Goal: Task Accomplishment & Management: Manage account settings

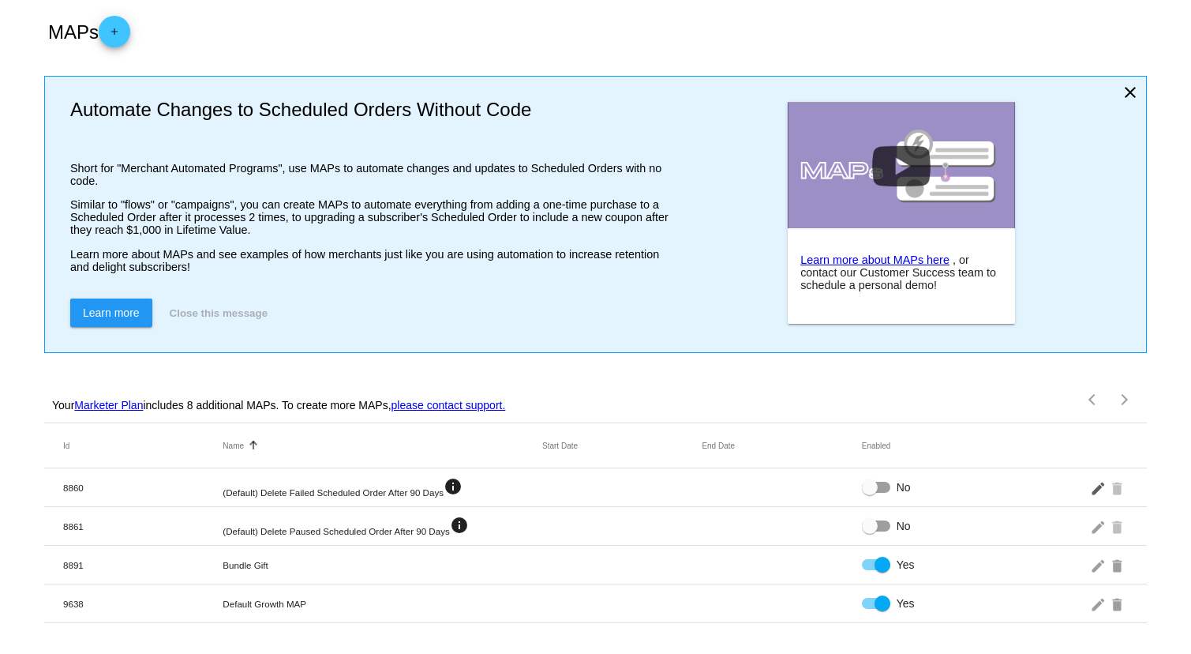
click at [1094, 482] on mat-icon "edit" at bounding box center [1099, 487] width 19 height 24
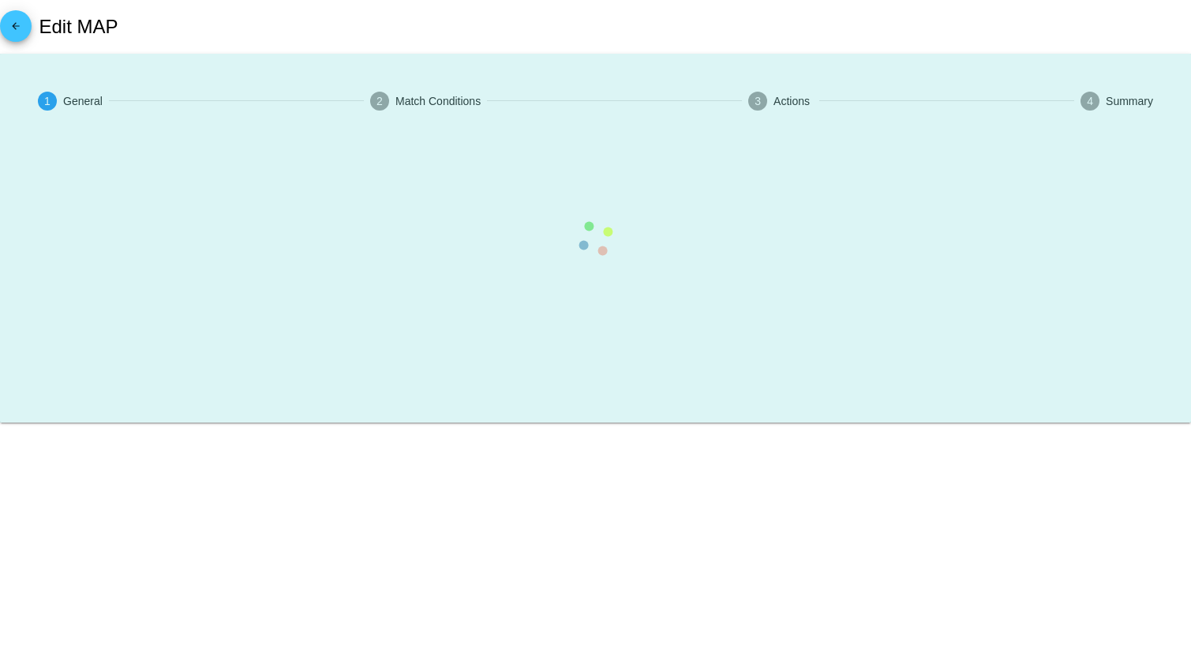
type input "(Default) Delete Failed Scheduled Order After 90 Days"
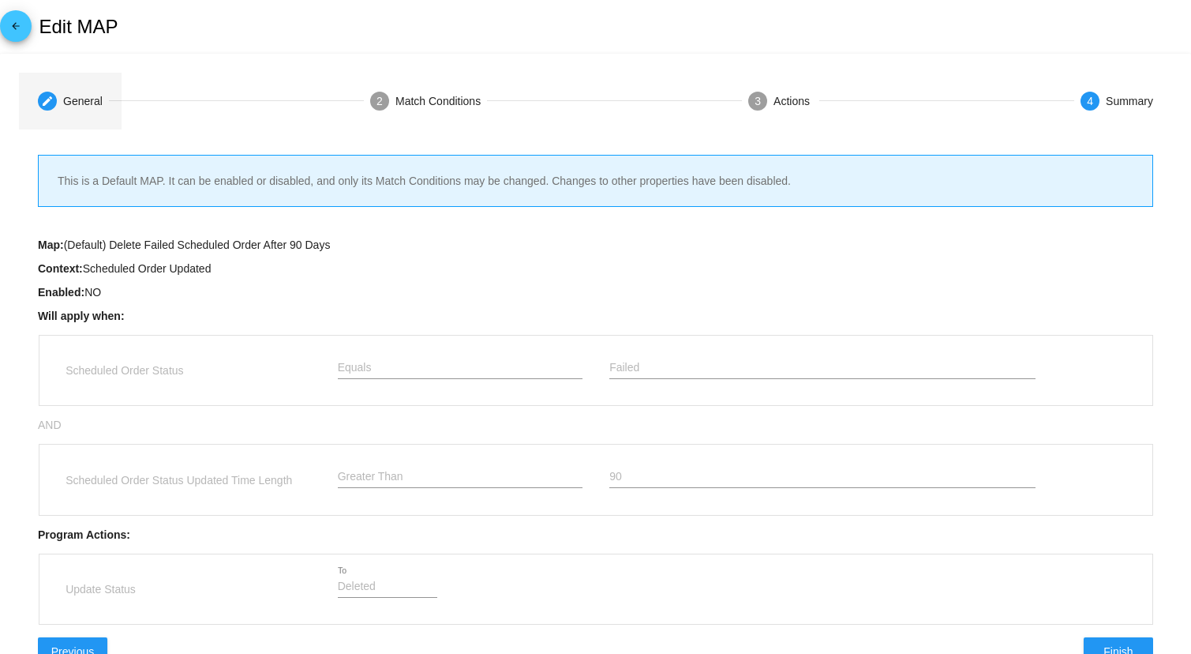
click at [91, 106] on div "General" at bounding box center [82, 101] width 39 height 13
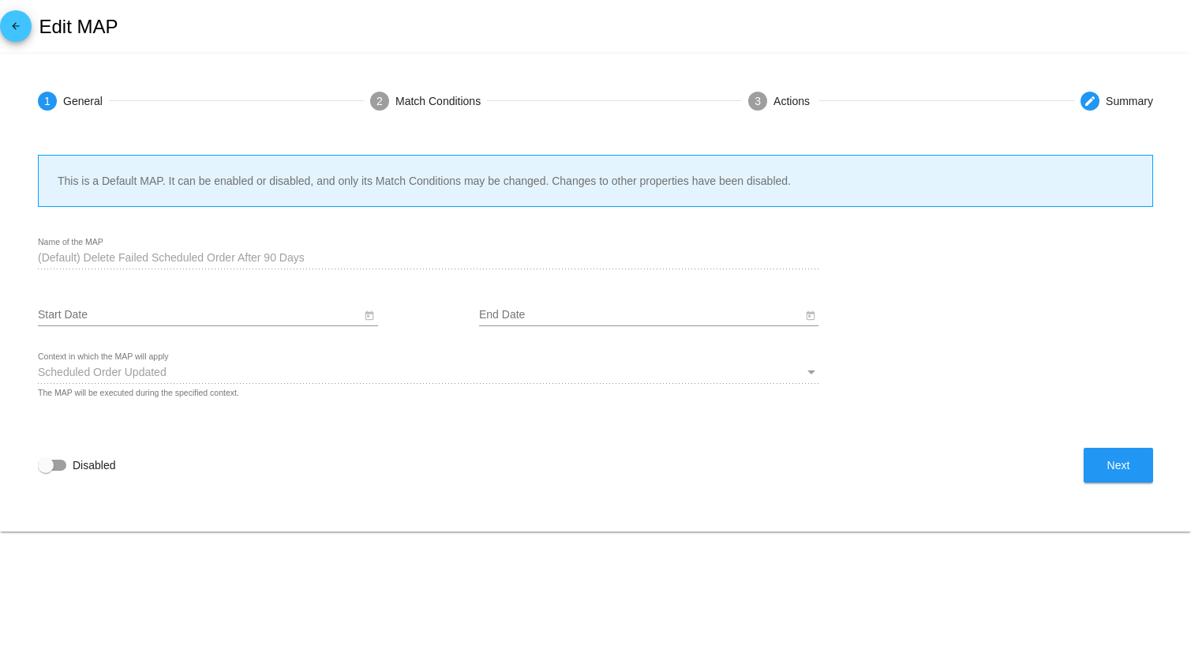
click at [345, 91] on div "1 General 2 Match Conditions 3 Actions create Summary" at bounding box center [595, 101] width 1153 height 57
click at [435, 98] on div "Match Conditions" at bounding box center [437, 101] width 85 height 13
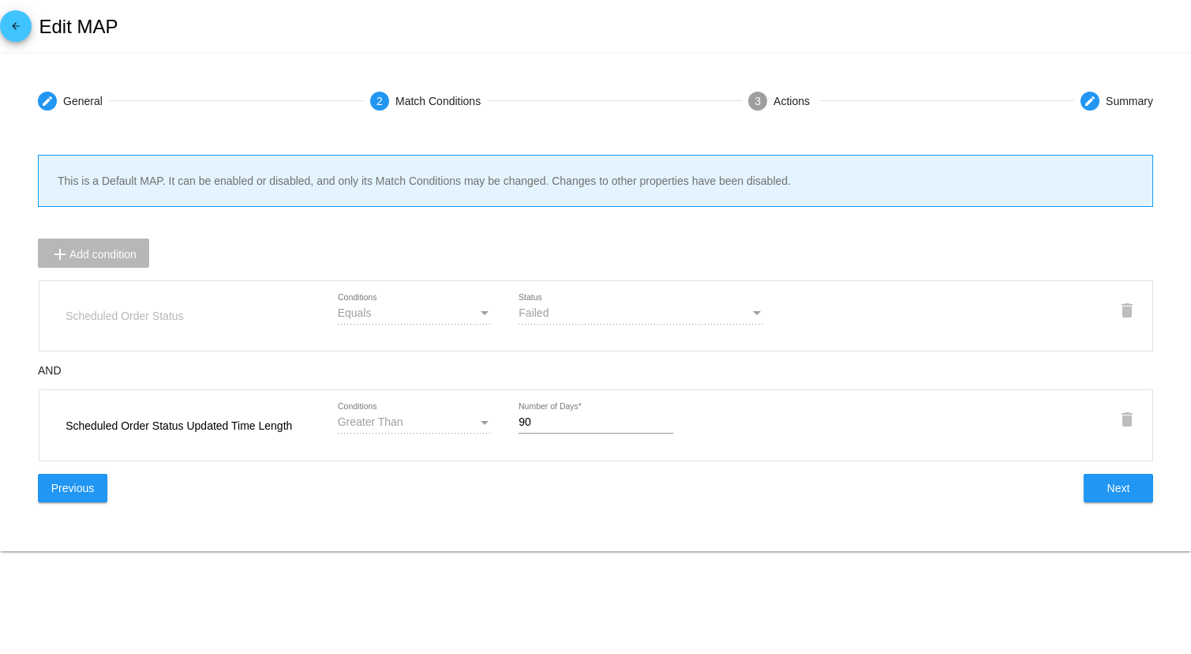
click at [258, 69] on mat-card "create General 2 Match Conditions 3 Actions create Summary This is a Default MA…" at bounding box center [595, 302] width 1191 height 497
click at [806, 15] on div "arrow_back Edit MAP" at bounding box center [595, 27] width 1191 height 54
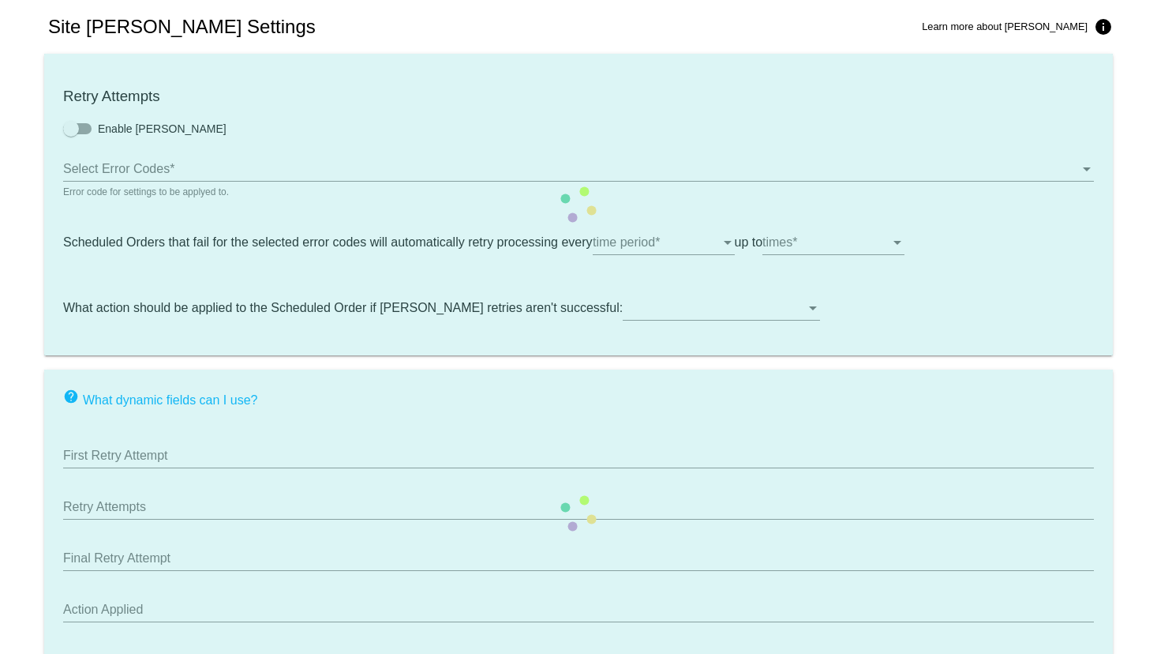
checkbox input "true"
type input "If no changes are made, we will automatically retry processing your {{Scheduled…"
type input "If no changes are made, we will automatically {{DunningAction}} your {{Schedule…"
type input "Your {{ScheduledOrder}} was {{DunningAction}}."
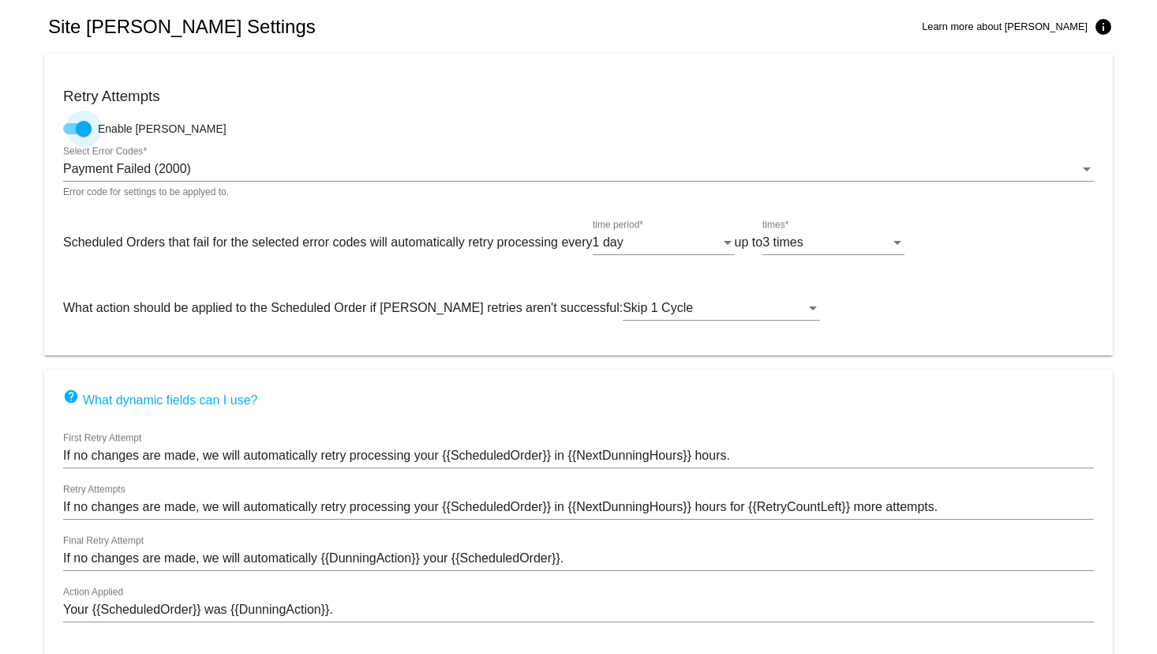
click at [83, 127] on div at bounding box center [84, 129] width 16 height 16
click at [71, 134] on input "Enable Dunning" at bounding box center [70, 134] width 1 height 1
click at [83, 128] on div at bounding box center [77, 128] width 28 height 11
click at [71, 134] on input "Enable Dunning" at bounding box center [70, 134] width 1 height 1
checkbox input "true"
